Goal: Task Accomplishment & Management: Manage account settings

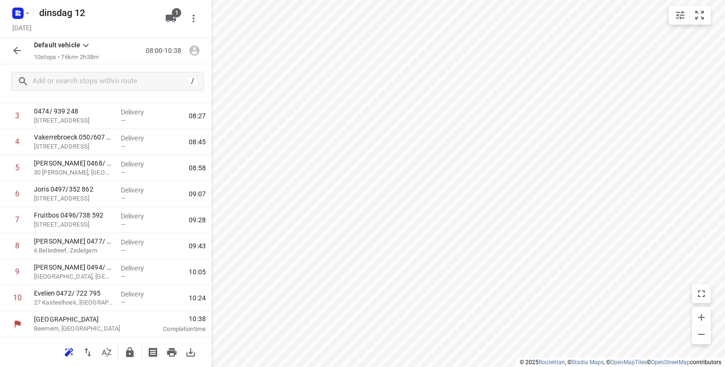
scroll to position [94, 0]
click at [128, 353] on icon "button" at bounding box center [130, 352] width 8 height 10
click at [15, 53] on icon "button" at bounding box center [16, 50] width 11 height 11
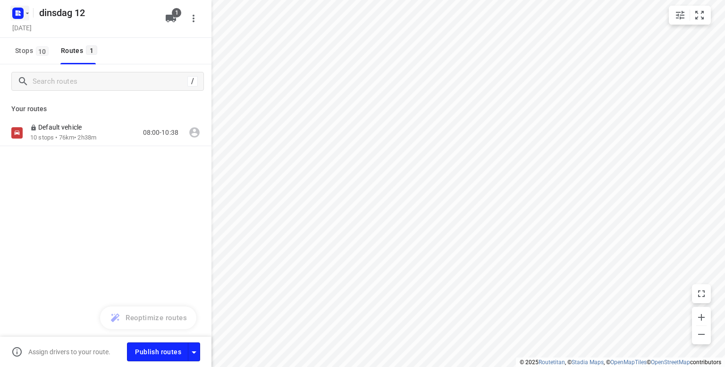
click at [28, 18] on button "button" at bounding box center [19, 13] width 19 height 15
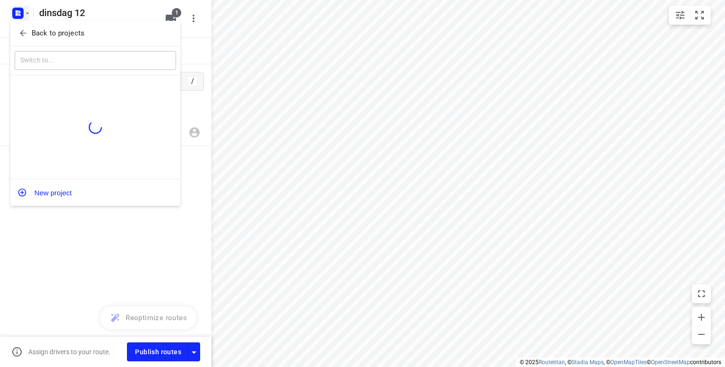
click at [33, 33] on p "Back to projects" at bounding box center [58, 33] width 53 height 11
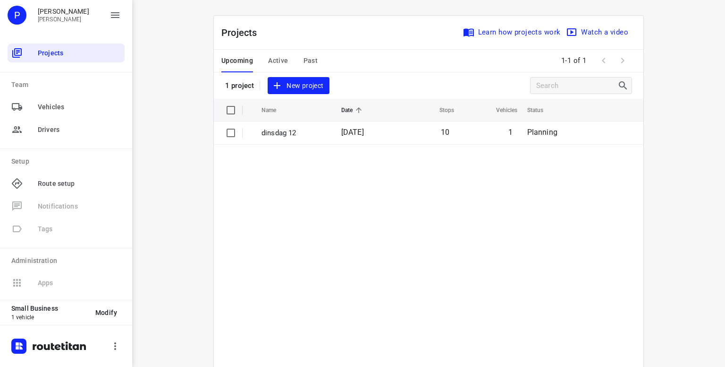
click at [131, 335] on div at bounding box center [66, 345] width 132 height 42
click at [112, 346] on icon "button" at bounding box center [115, 345] width 11 height 11
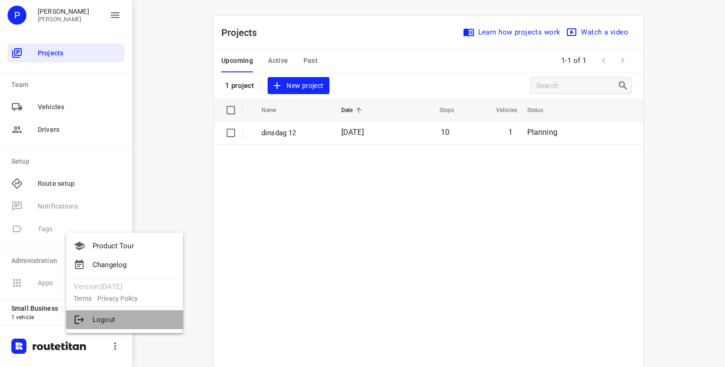
click at [106, 316] on li "Logout" at bounding box center [124, 319] width 117 height 19
